Goal: Task Accomplishment & Management: Manage account settings

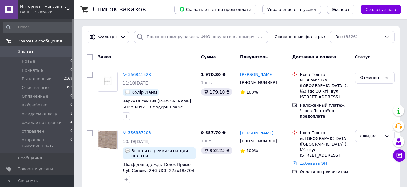
click at [42, 41] on span "Заказы и сообщения" at bounding box center [40, 41] width 44 height 6
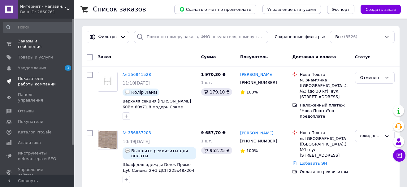
click at [31, 76] on span "Показатели работы компании" at bounding box center [37, 81] width 39 height 11
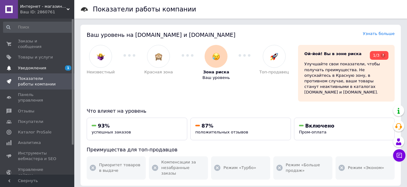
click at [40, 63] on link "Уведомления 1 0" at bounding box center [38, 68] width 76 height 11
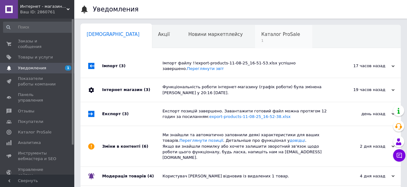
click at [261, 32] on span "Каталог ProSale" at bounding box center [280, 35] width 39 height 6
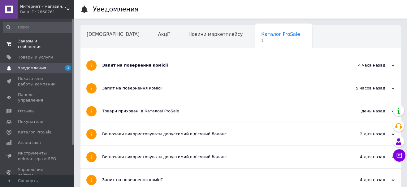
click at [37, 42] on span "Заказы и сообщения" at bounding box center [37, 43] width 39 height 11
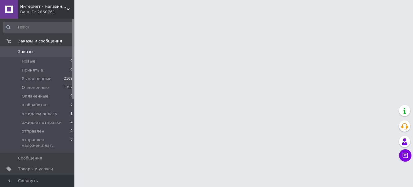
click at [23, 51] on span "Заказы" at bounding box center [25, 52] width 15 height 6
